Goal: Task Accomplishment & Management: Manage account settings

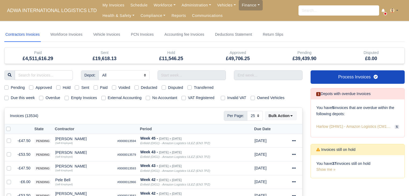
select select "25"
click at [29, 100] on label "Due this week" at bounding box center [23, 98] width 24 height 6
click at [9, 99] on input "Due this week" at bounding box center [6, 97] width 4 height 4
checkbox input "true"
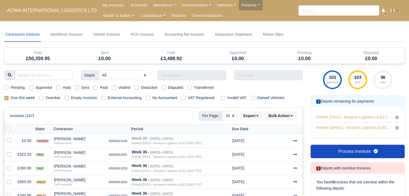
click at [10, 96] on div "Due this week" at bounding box center [19, 98] width 30 height 6
click at [13, 99] on label "Due this week" at bounding box center [23, 98] width 24 height 6
click at [9, 99] on input "Due this week" at bounding box center [6, 97] width 4 height 4
checkbox input "false"
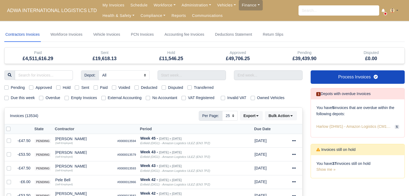
click at [63, 86] on label "Hold" at bounding box center [67, 88] width 8 height 6
click at [60, 86] on input "Hold" at bounding box center [58, 87] width 4 height 4
checkbox input "true"
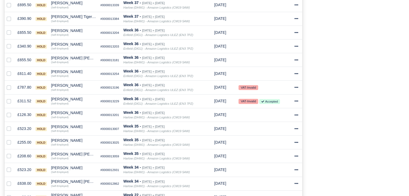
scroll to position [259, 0]
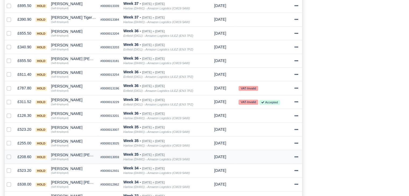
click at [103, 159] on td "#0000013059" at bounding box center [109, 157] width 23 height 14
click at [71, 180] on div "[PERSON_NAME] [PERSON_NAME]" at bounding box center [73, 182] width 45 height 4
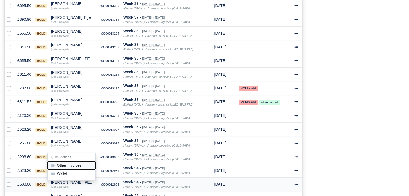
click at [73, 162] on button "Other Invoices" at bounding box center [72, 165] width 48 height 8
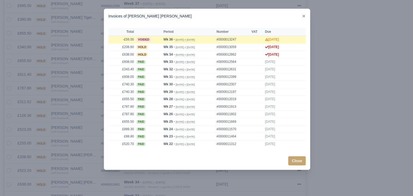
click at [87, 161] on div at bounding box center [206, 98] width 413 height 196
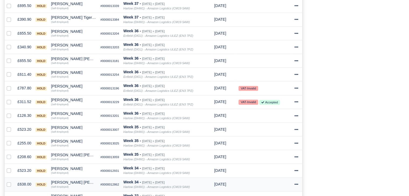
click at [65, 181] on div "[PERSON_NAME] [PERSON_NAME]" at bounding box center [73, 182] width 45 height 4
click at [76, 174] on button "Wallet" at bounding box center [72, 174] width 48 height 8
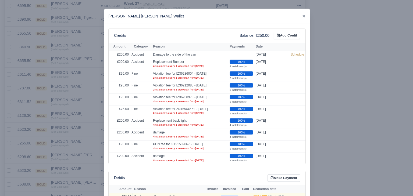
click at [81, 174] on div at bounding box center [206, 98] width 413 height 196
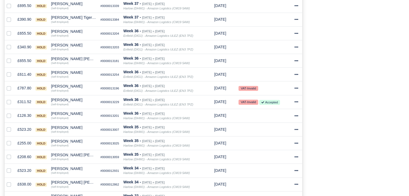
click at [376, 96] on div "Process Invoices 1 Depots with overdue Invoices You have 5 invoices that are ov…" at bounding box center [357, 26] width 102 height 428
click at [74, 112] on div "[PERSON_NAME]" at bounding box center [73, 114] width 45 height 4
click at [357, 146] on div "Process Invoices 1 Depots with overdue Invoices You have 5 invoices that are ov…" at bounding box center [357, 26] width 102 height 428
click at [74, 141] on div "[PERSON_NAME]" at bounding box center [73, 141] width 45 height 4
click at [76, 150] on h6 "Quick Actions" at bounding box center [72, 148] width 48 height 8
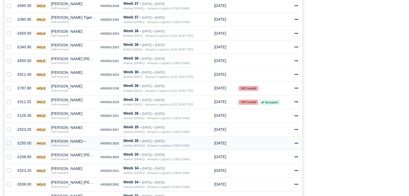
click at [71, 140] on div "[PERSON_NAME]" at bounding box center [73, 141] width 45 height 4
click at [72, 153] on button "Other Invoices" at bounding box center [72, 157] width 48 height 8
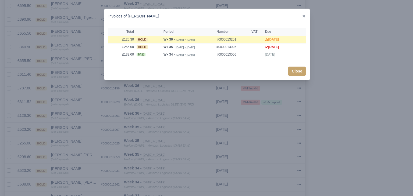
click at [77, 139] on div at bounding box center [206, 98] width 413 height 196
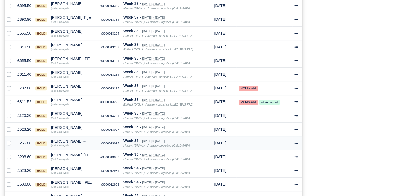
click at [69, 139] on div "[PERSON_NAME]" at bounding box center [73, 141] width 45 height 4
click at [67, 166] on button "Wallet" at bounding box center [72, 165] width 48 height 8
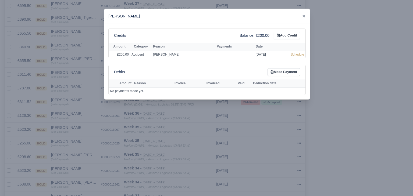
click at [82, 148] on div at bounding box center [206, 98] width 413 height 196
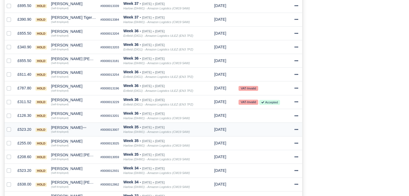
click at [68, 126] on div "[PERSON_NAME]" at bounding box center [73, 128] width 45 height 4
click at [80, 139] on button "Other Invoices" at bounding box center [72, 143] width 48 height 8
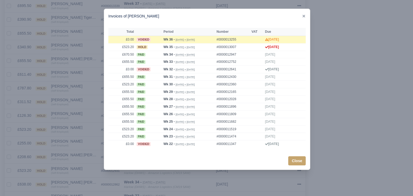
click at [83, 133] on div at bounding box center [206, 98] width 413 height 196
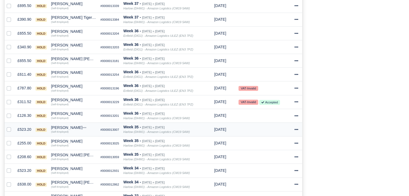
click at [65, 126] on div "[PERSON_NAME]" at bounding box center [73, 128] width 45 height 4
click at [67, 149] on button "Wallet" at bounding box center [72, 151] width 48 height 8
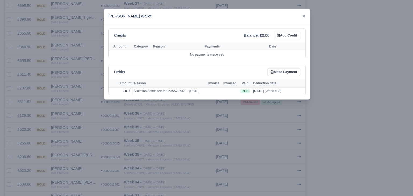
click at [82, 146] on div at bounding box center [206, 98] width 413 height 196
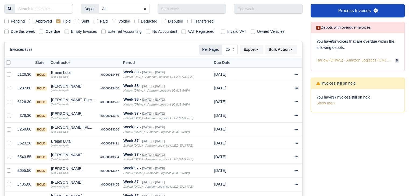
scroll to position [0, 0]
